Goal: Use online tool/utility: Utilize a website feature to perform a specific function

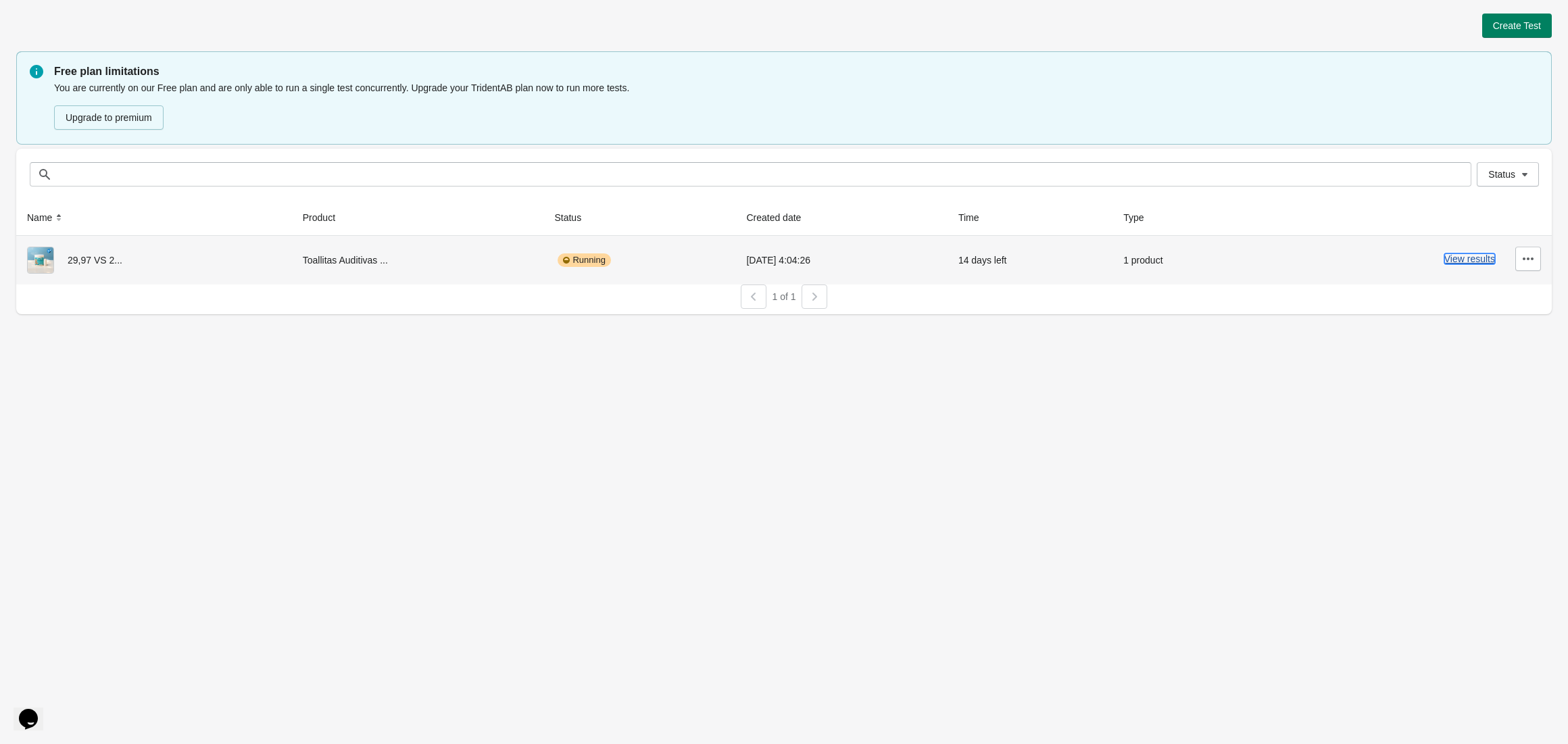
click at [1481, 264] on button "View results" at bounding box center [1469, 259] width 50 height 11
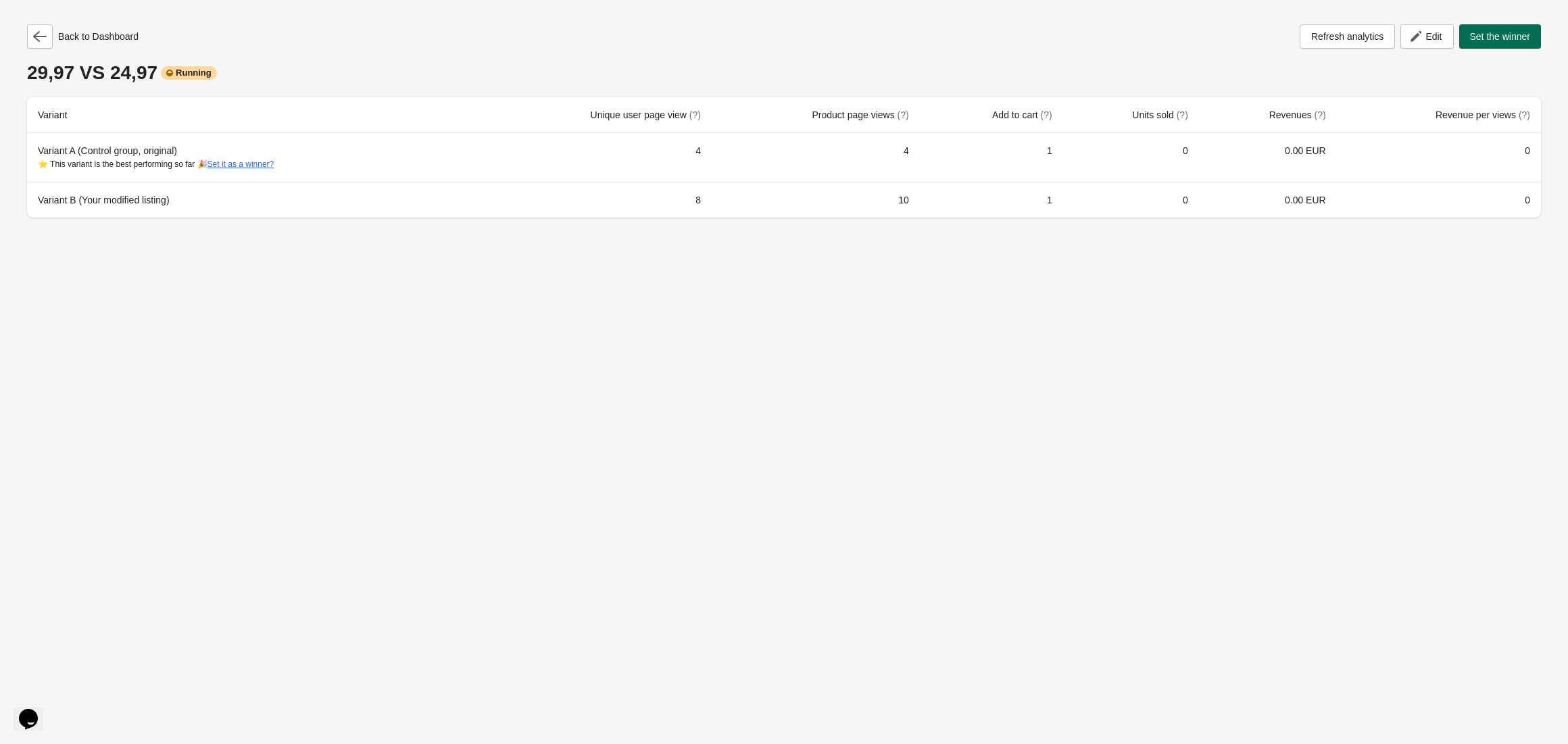
click at [1473, 41] on span "Set the winner" at bounding box center [1500, 36] width 60 height 11
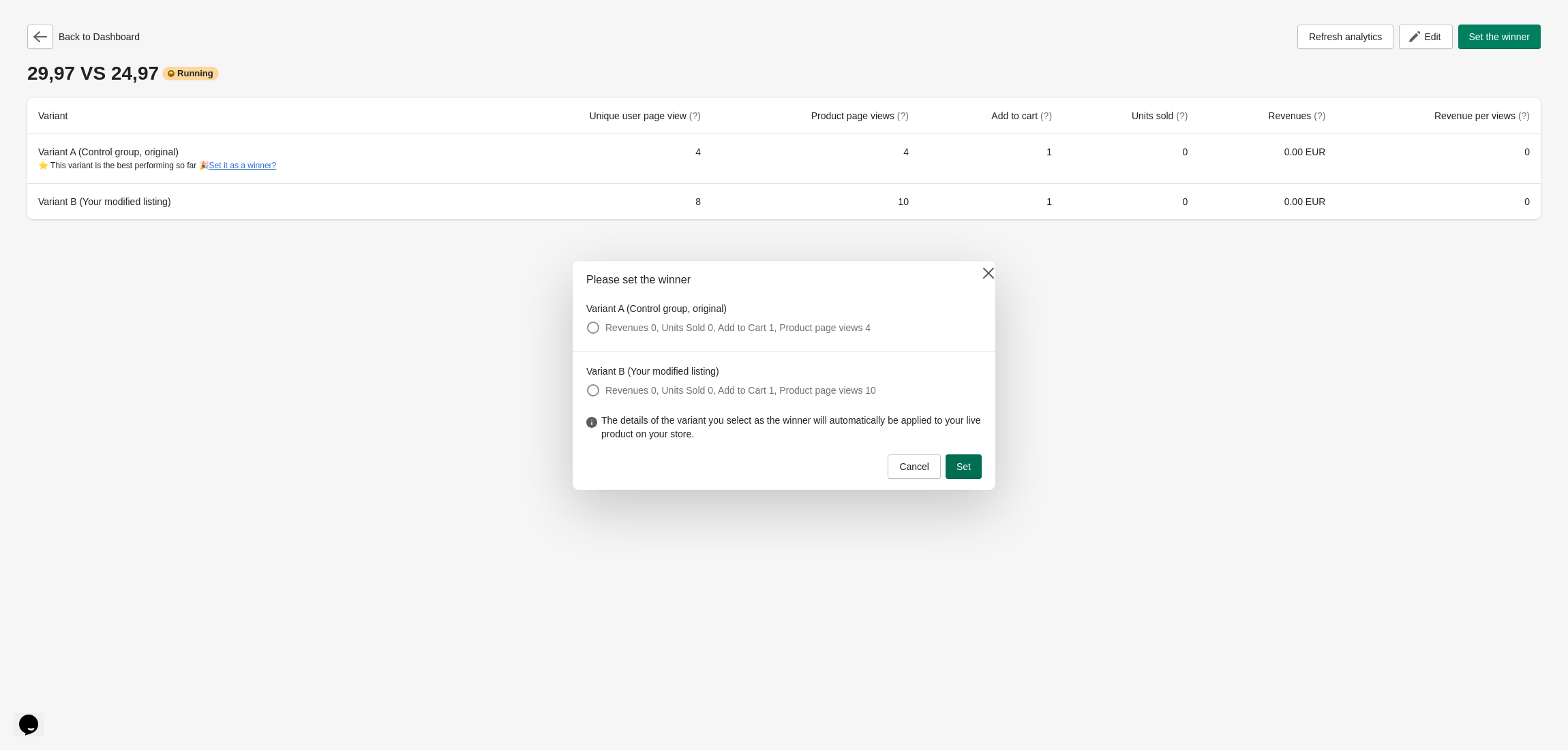
click at [958, 469] on span "Set" at bounding box center [964, 467] width 14 height 11
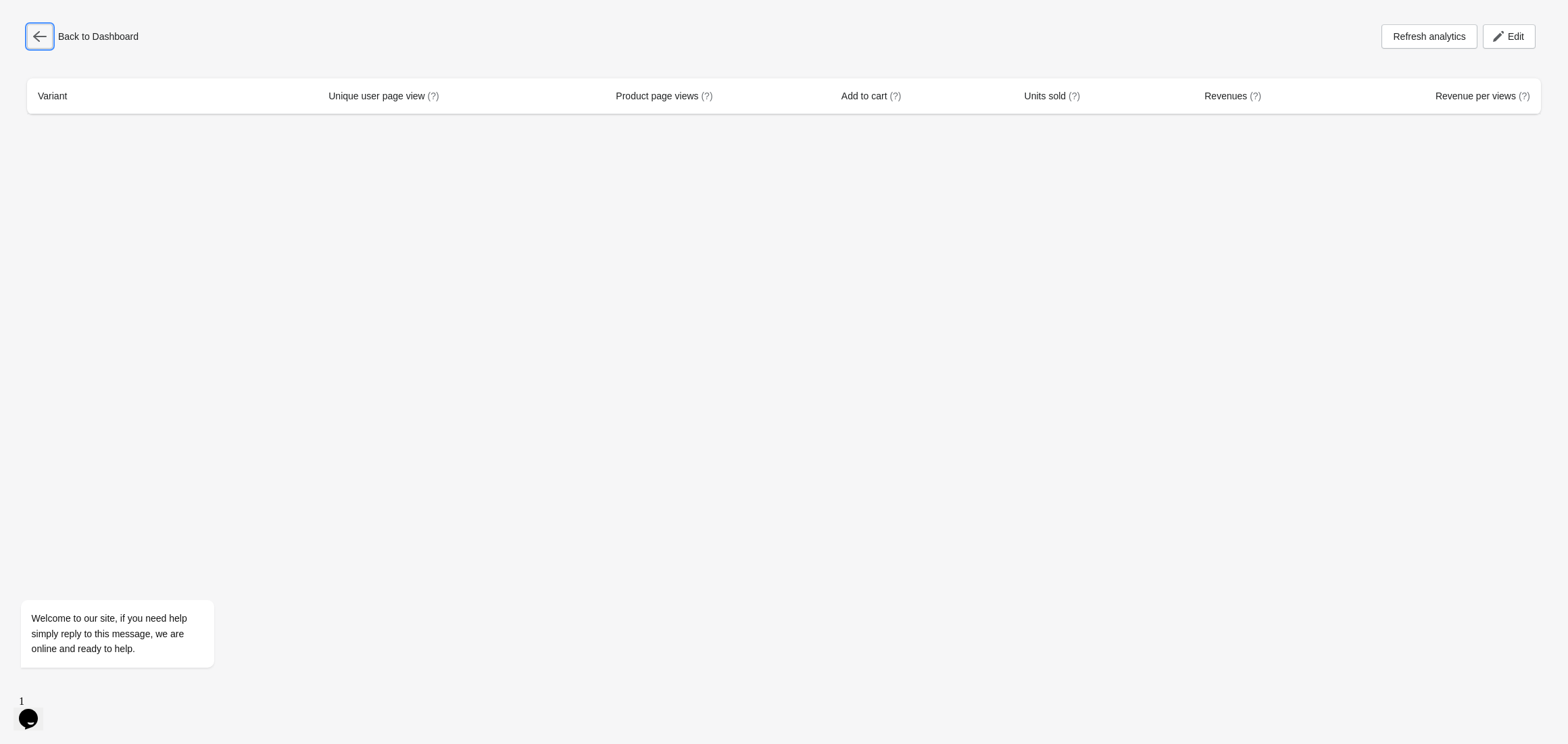
click at [42, 43] on icon "button" at bounding box center [40, 36] width 13 height 13
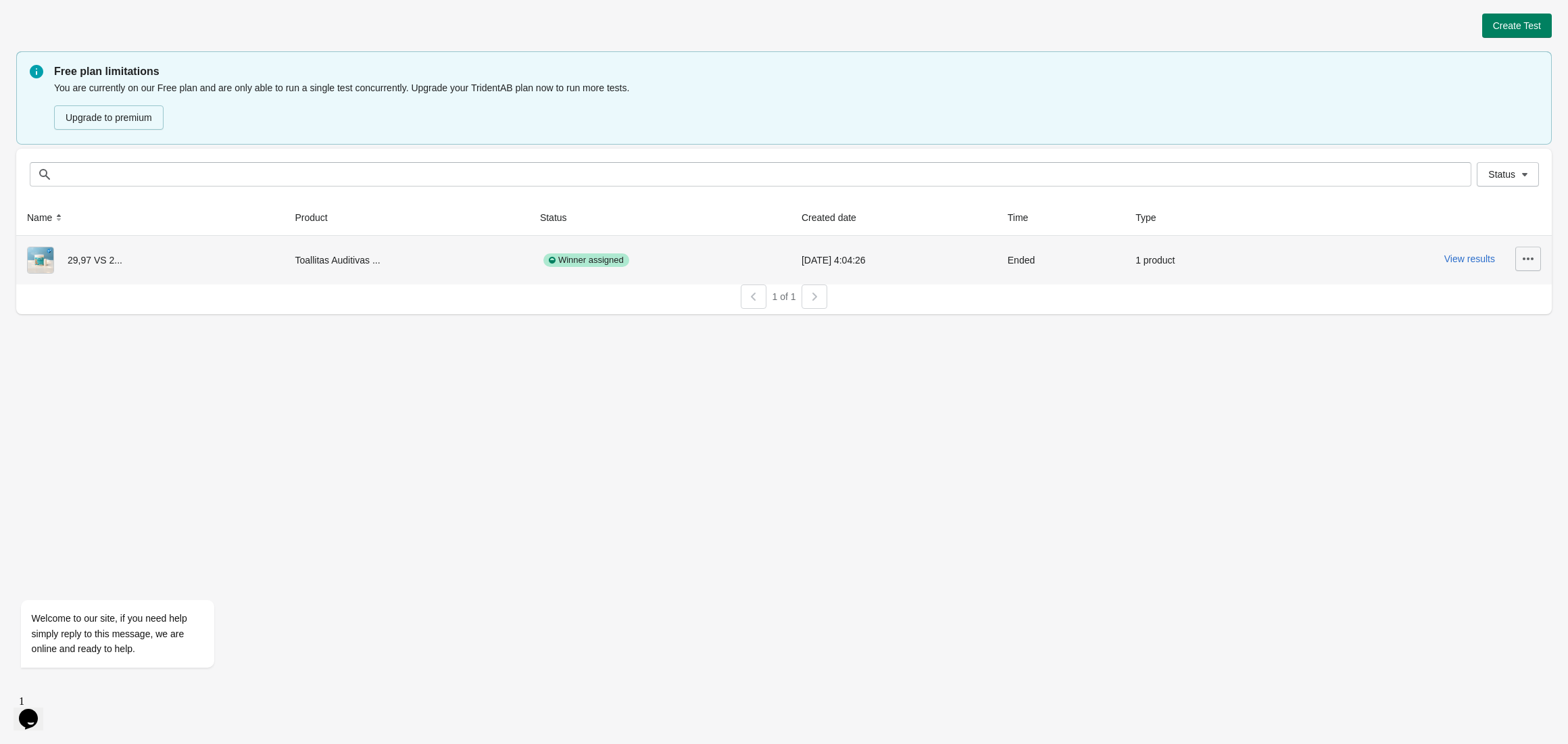
click at [1522, 265] on icon "button" at bounding box center [1527, 258] width 13 height 13
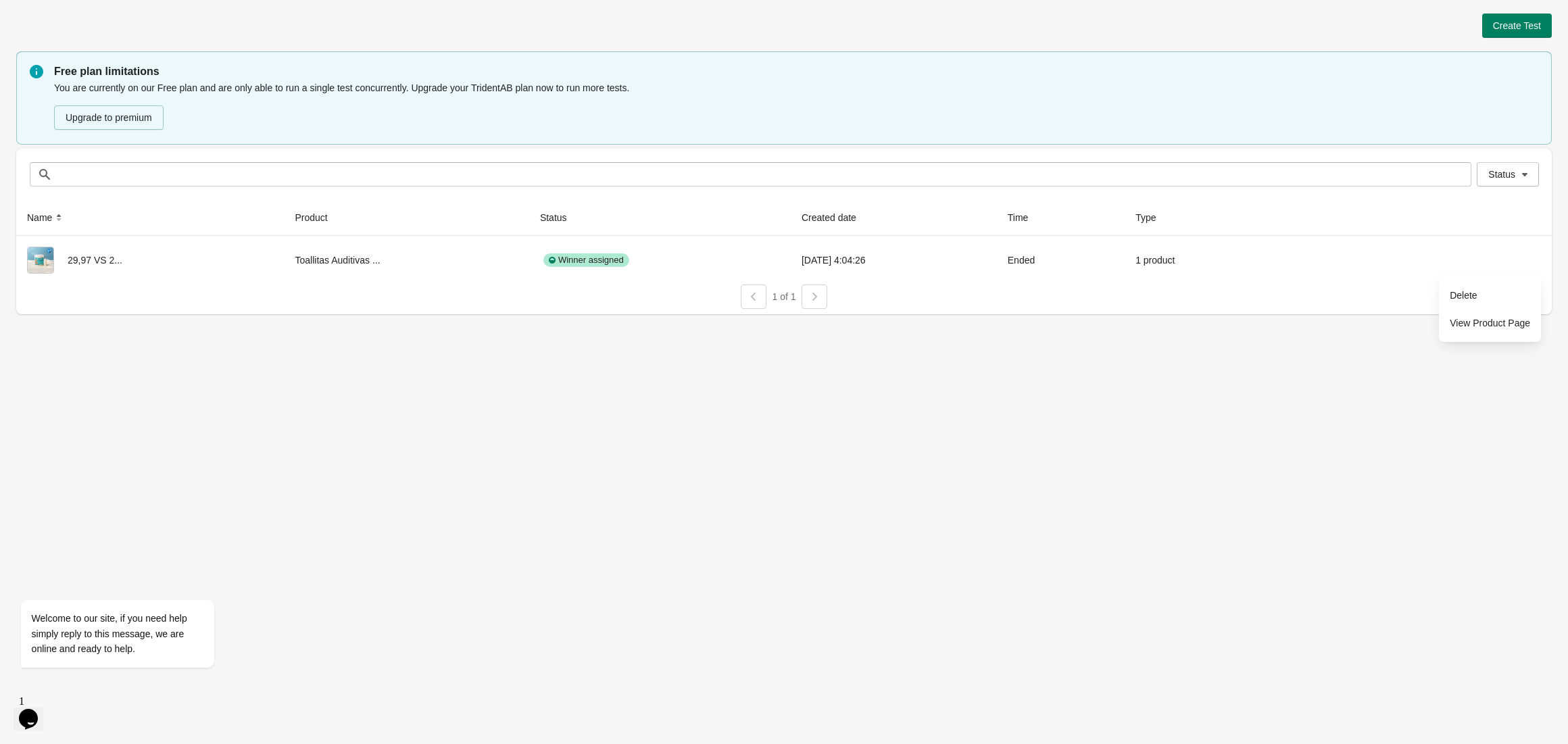
click at [1311, 372] on div "Create Test Free plan limitations You are currently on our Free plan and are on…" at bounding box center [784, 372] width 1568 height 744
click at [1541, 22] on button "Create Test" at bounding box center [1517, 25] width 70 height 24
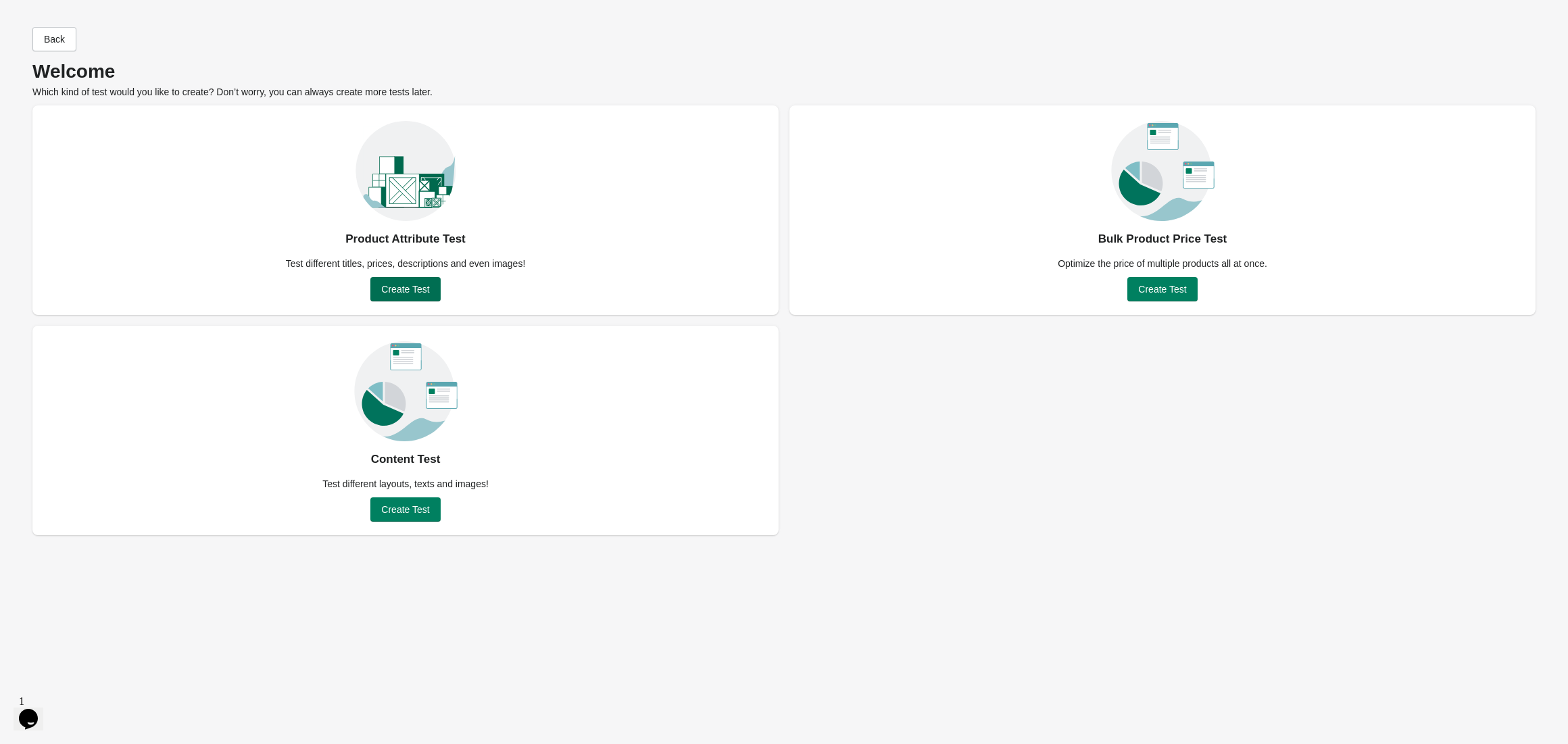
click at [418, 293] on span "Create Test" at bounding box center [405, 289] width 48 height 11
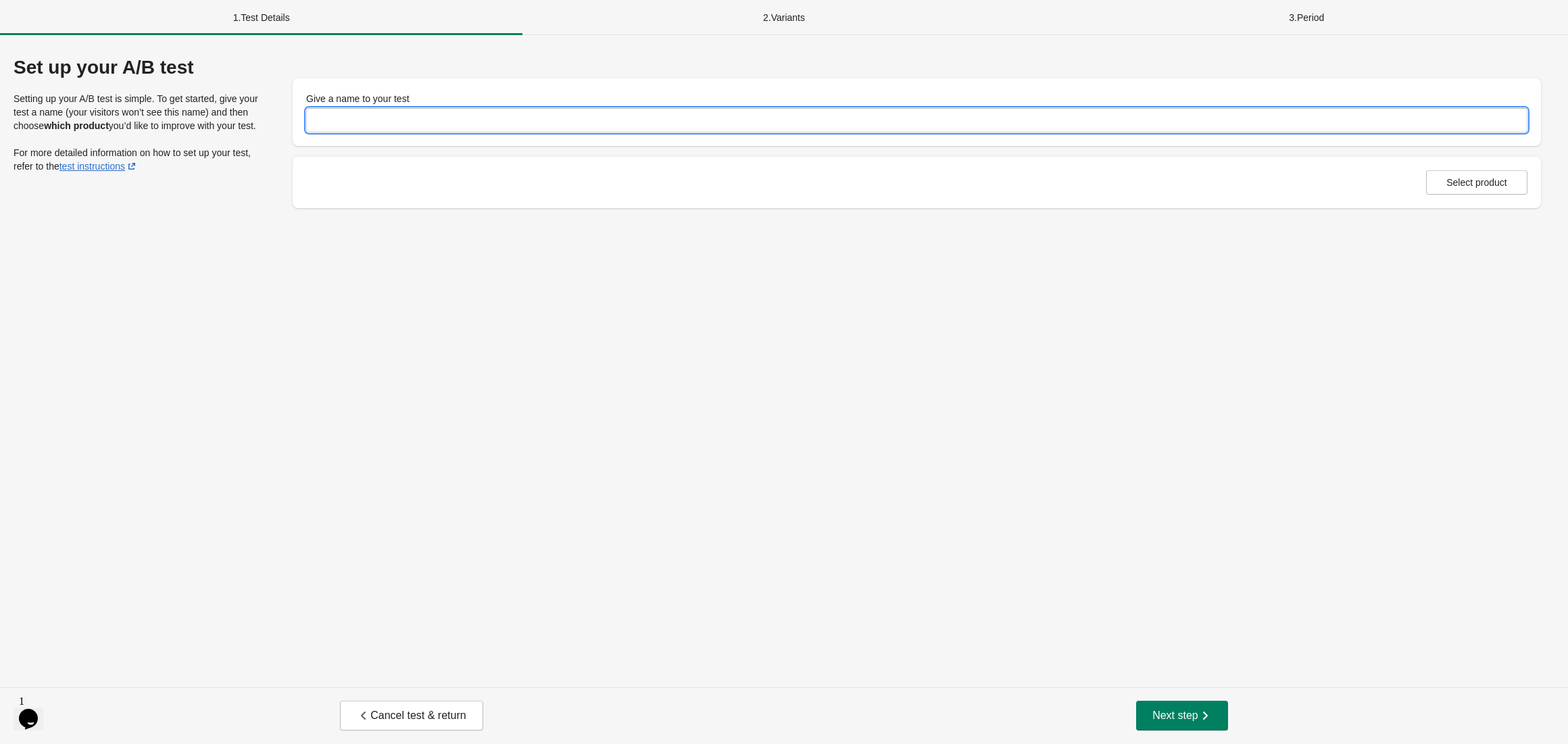
click at [1271, 123] on input "Give a name to your test" at bounding box center [917, 119] width 1221 height 24
type input "**********"
click at [1492, 195] on button "Select product" at bounding box center [1476, 182] width 102 height 24
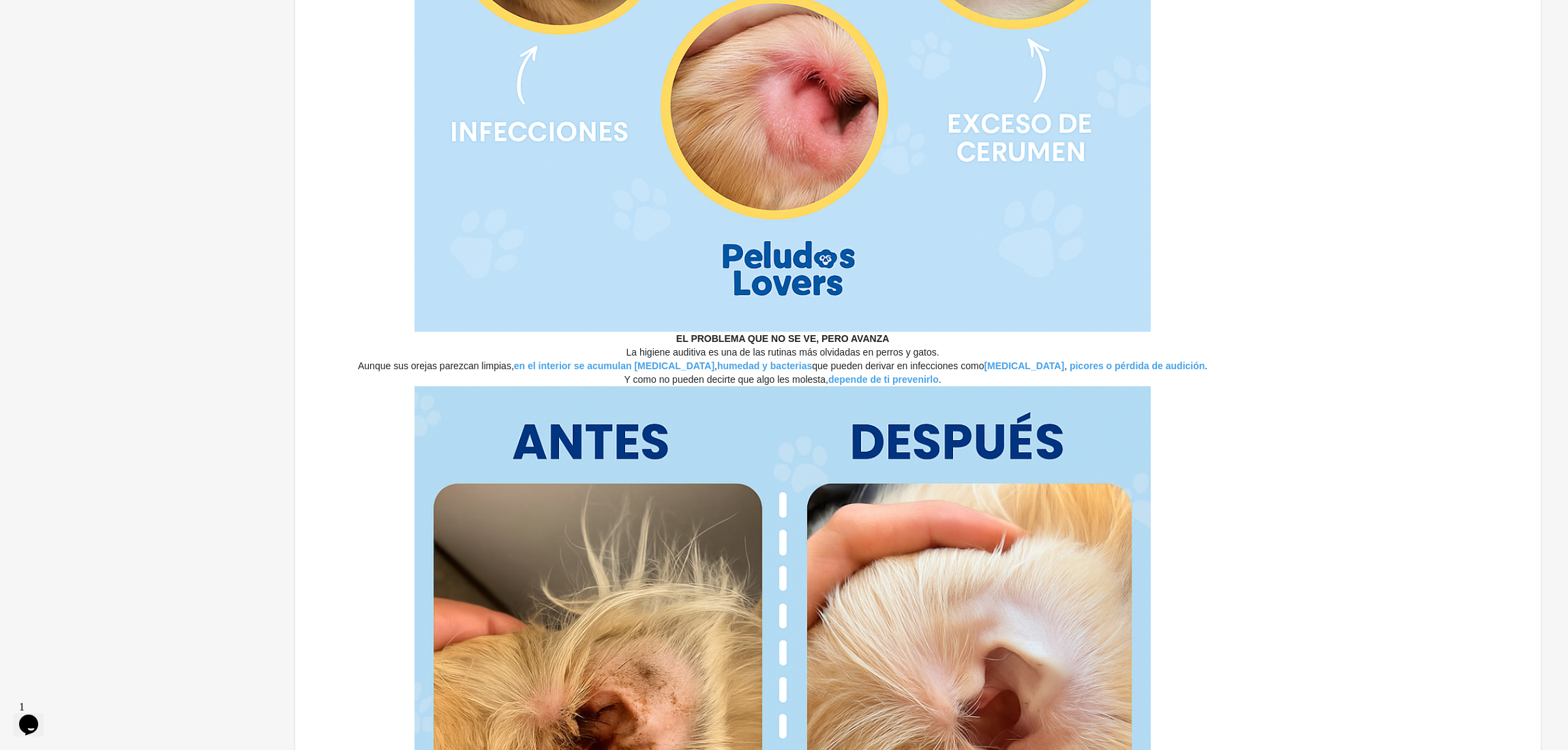
scroll to position [1093, 0]
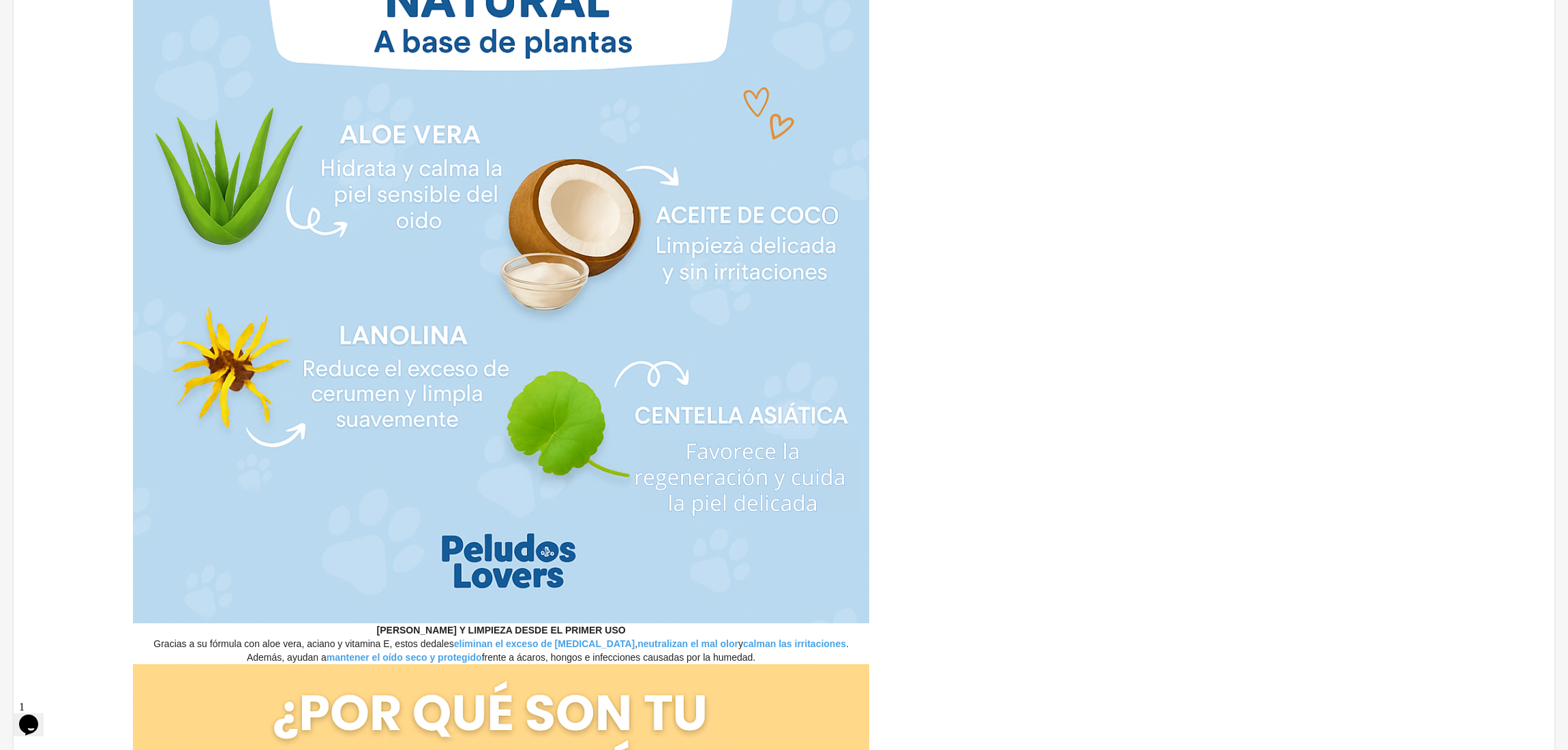
scroll to position [0, 0]
type input "*****"
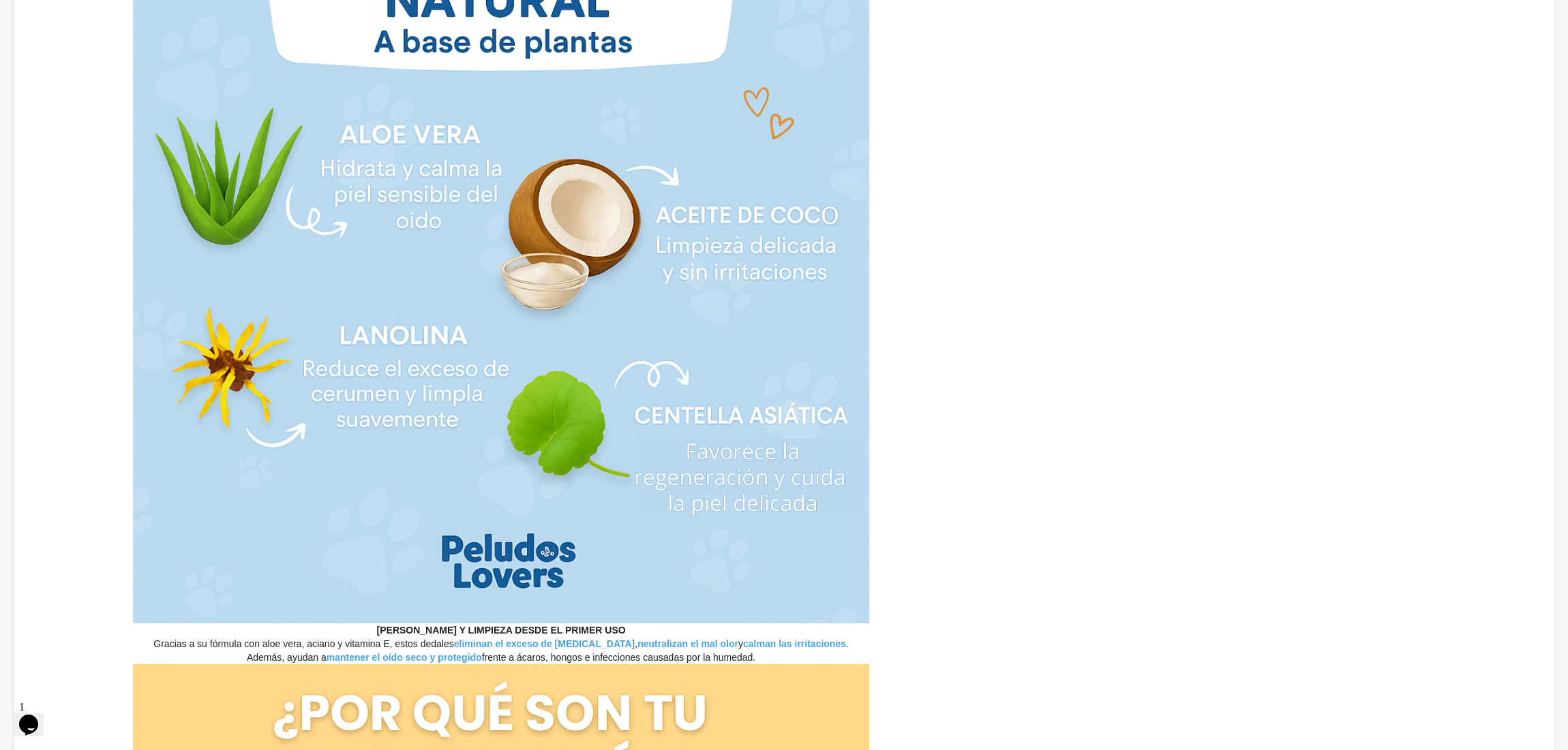
type input "*****"
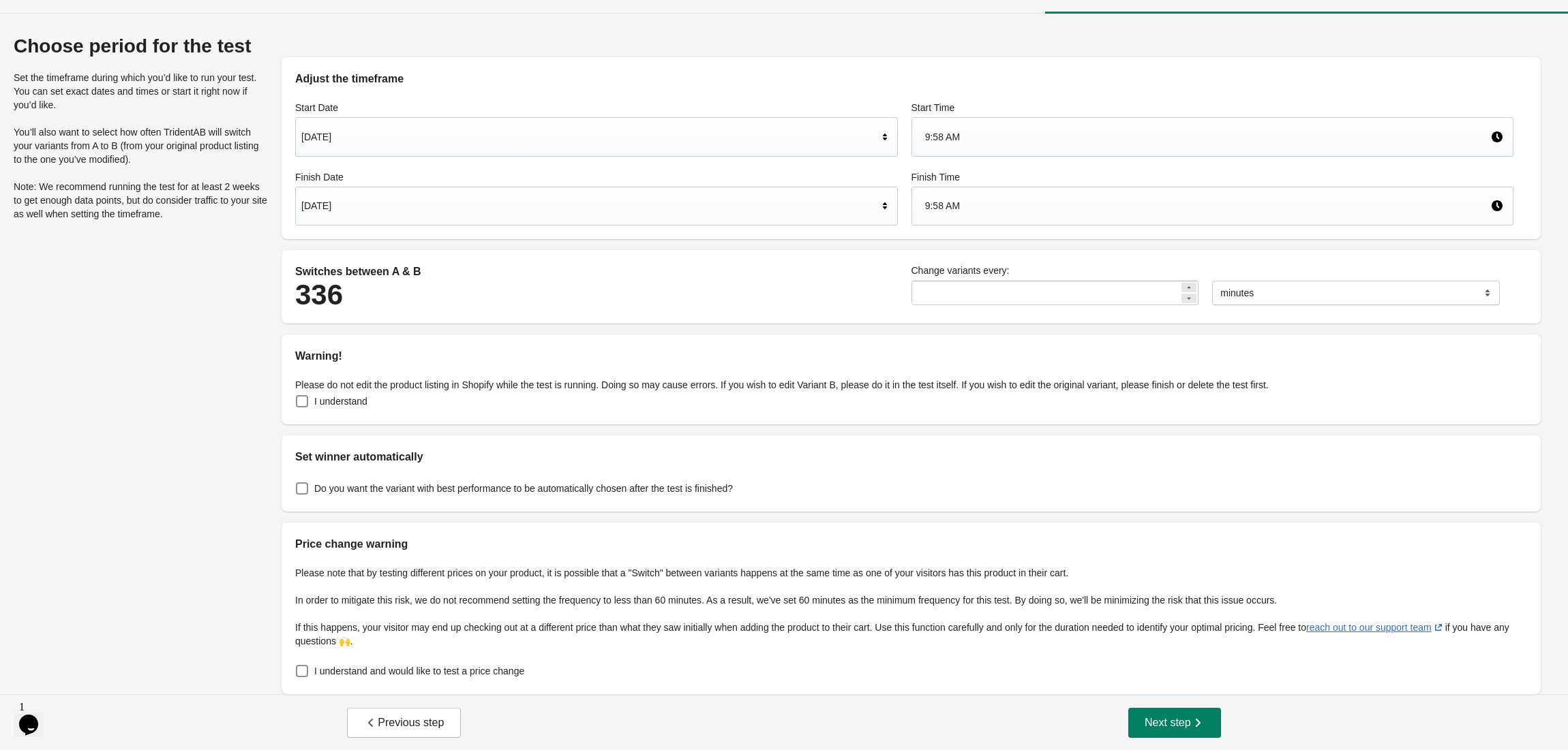
scroll to position [24, 0]
click at [290, 396] on div "Please do not edit the product listing in Shopify while the test is running. Do…" at bounding box center [911, 393] width 1259 height 60
click at [300, 398] on span at bounding box center [302, 400] width 13 height 13
click at [296, 491] on span at bounding box center [302, 487] width 13 height 13
click at [315, 666] on span "I understand and would like to test a price change" at bounding box center [419, 669] width 210 height 13
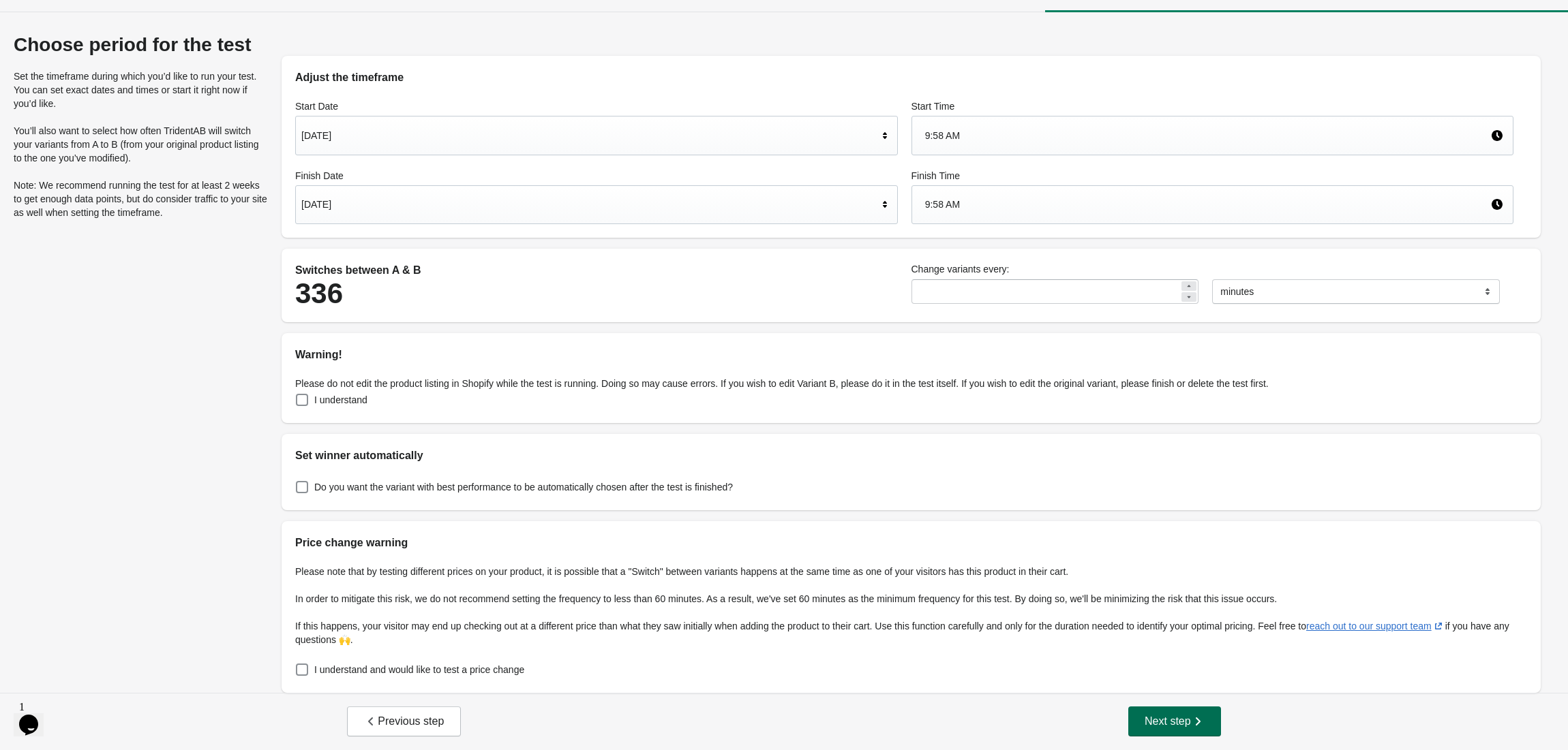
click at [1168, 725] on span "Next step" at bounding box center [1174, 721] width 60 height 13
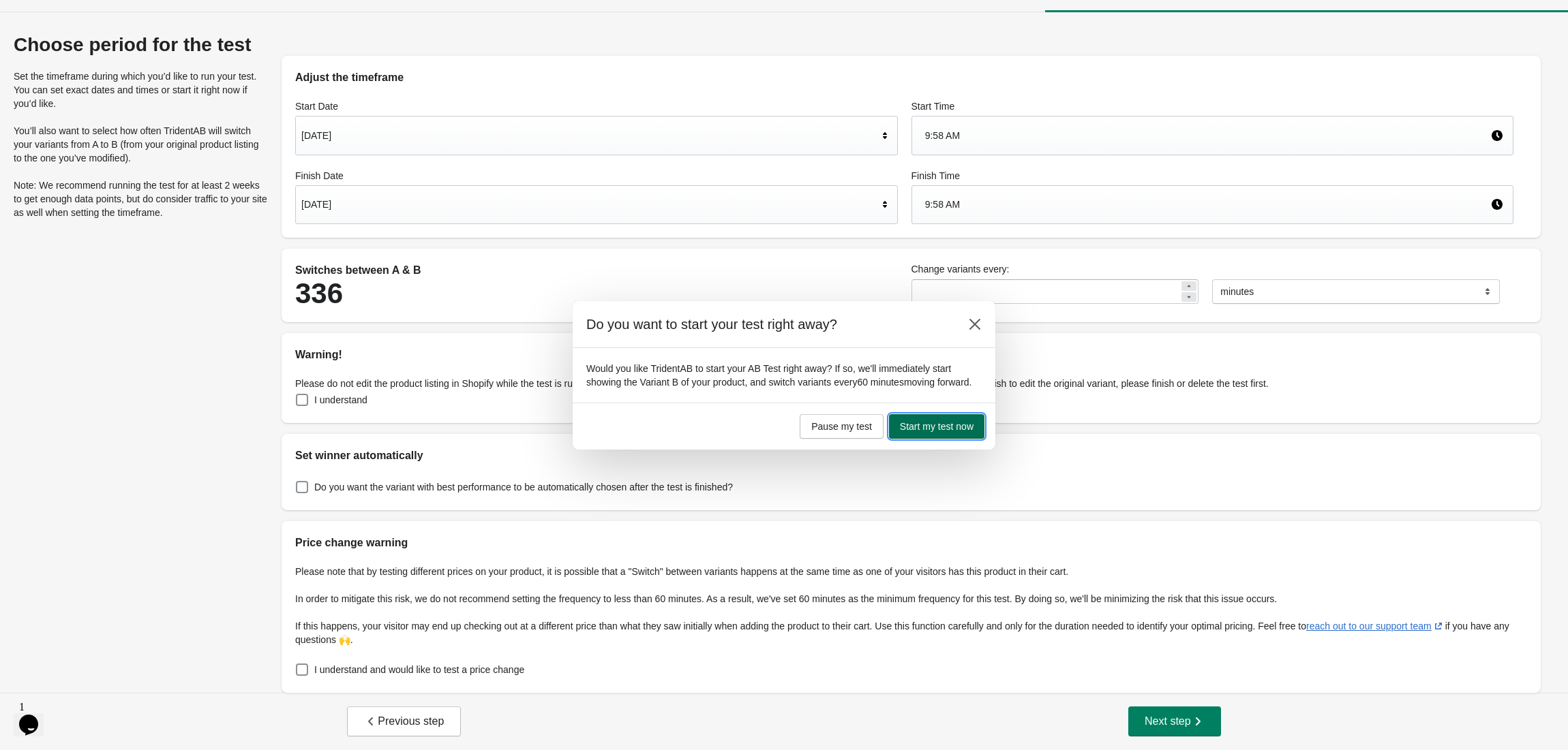
click at [948, 417] on button "Start my test now" at bounding box center [937, 426] width 95 height 24
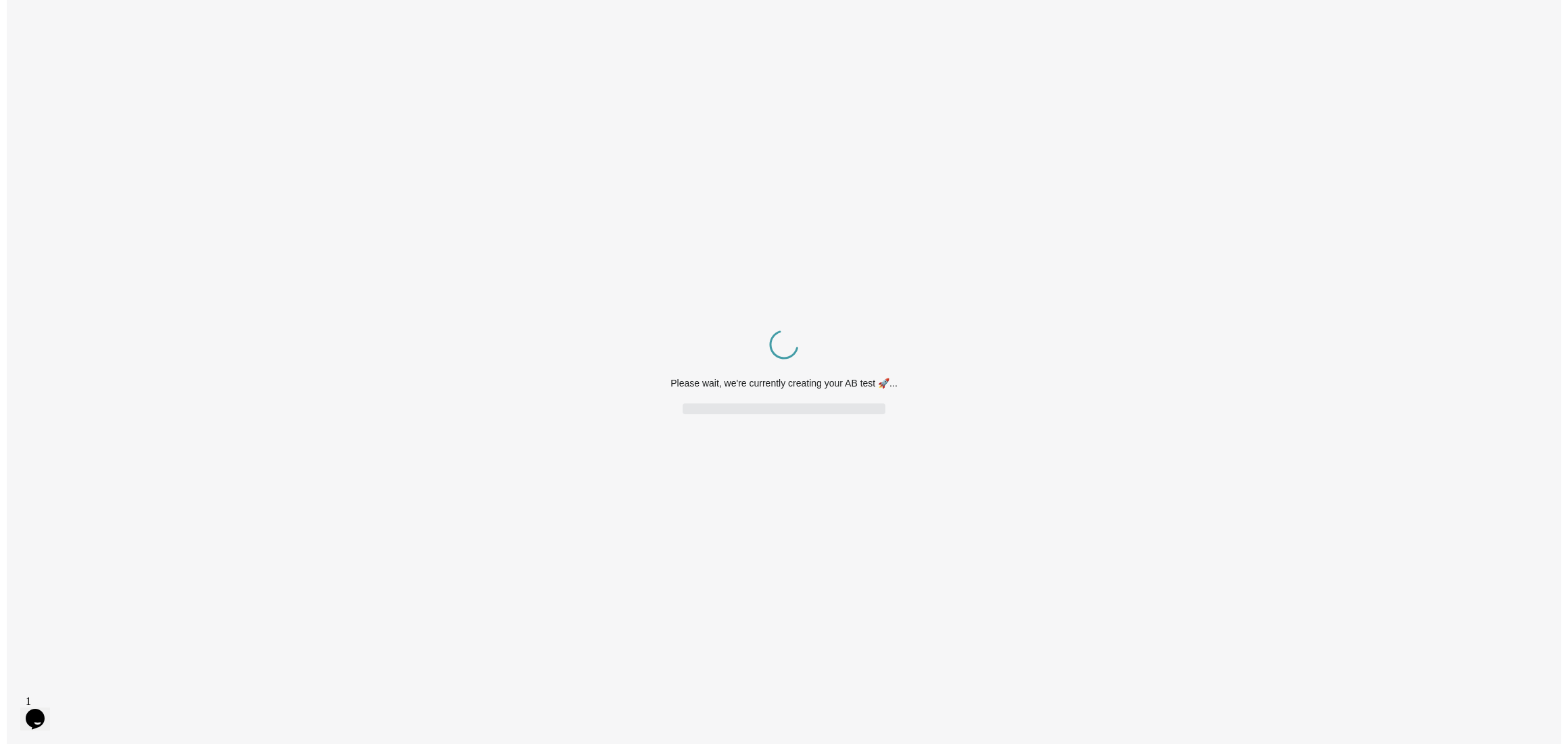
scroll to position [0, 0]
